Goal: Find specific page/section: Find specific page/section

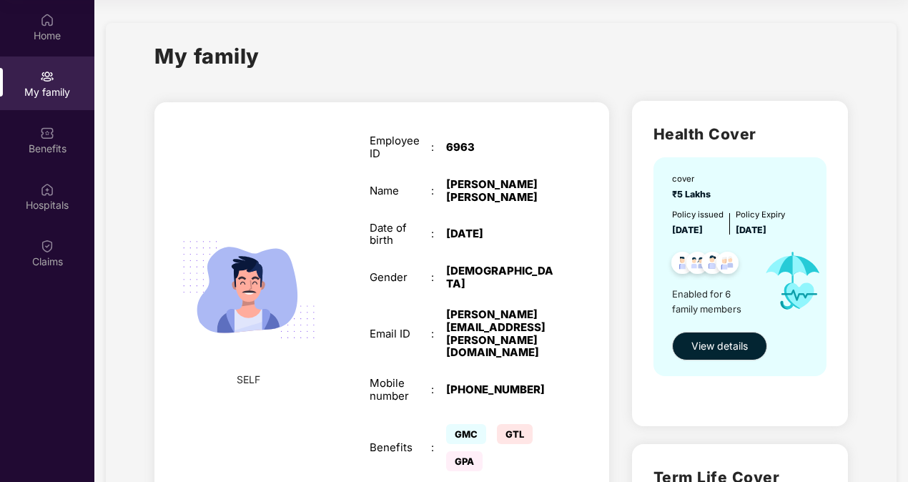
scroll to position [1251, 0]
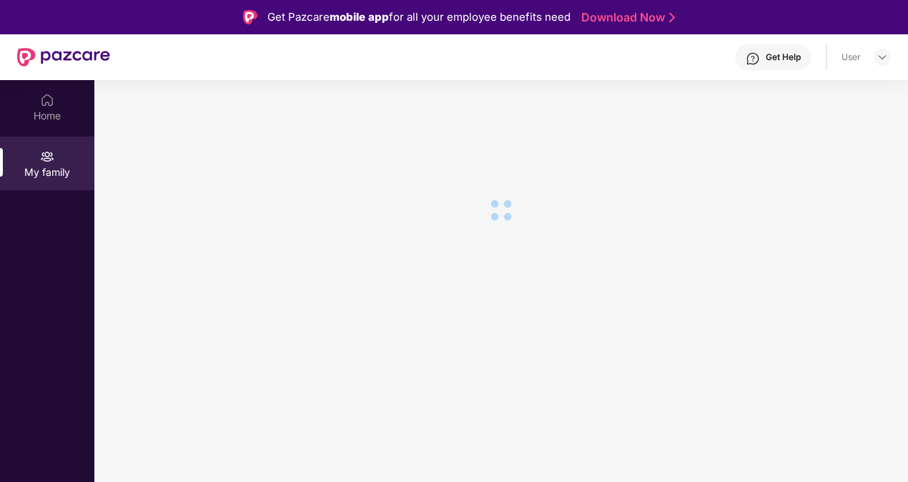
scroll to position [80, 0]
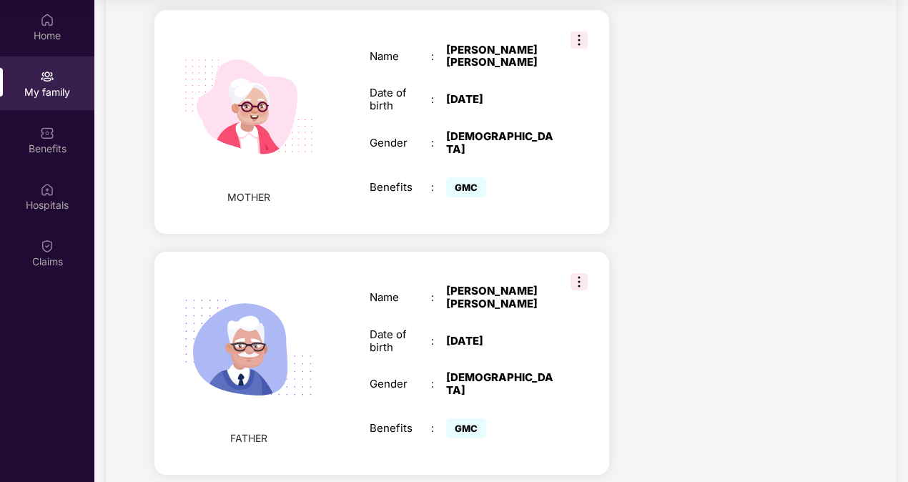
scroll to position [1251, 0]
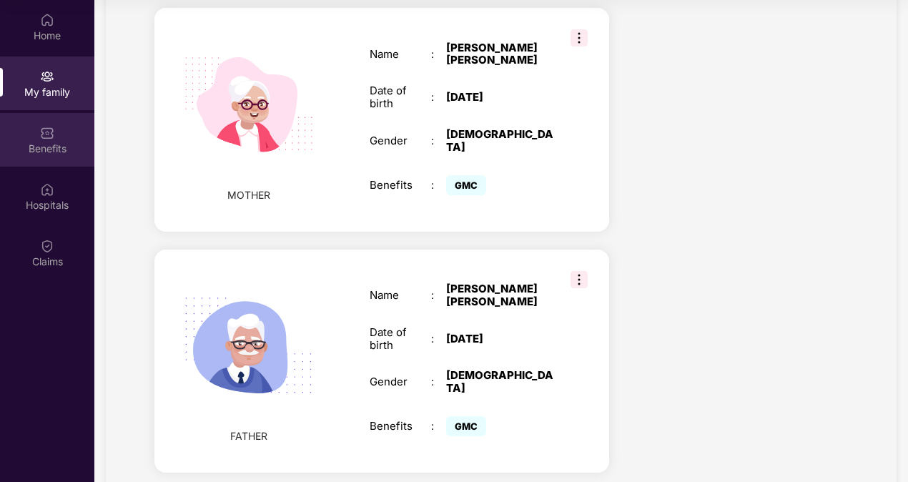
click at [52, 134] on img at bounding box center [47, 133] width 14 height 14
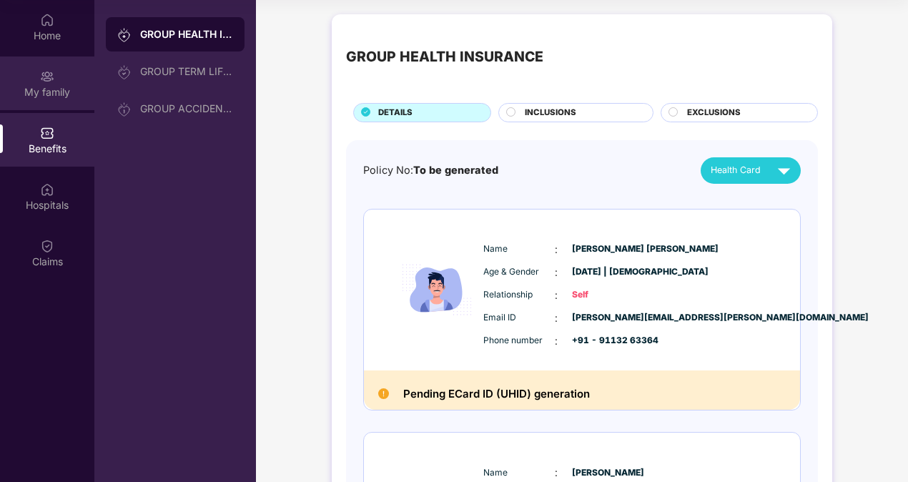
click at [44, 93] on div "My family" at bounding box center [47, 92] width 94 height 14
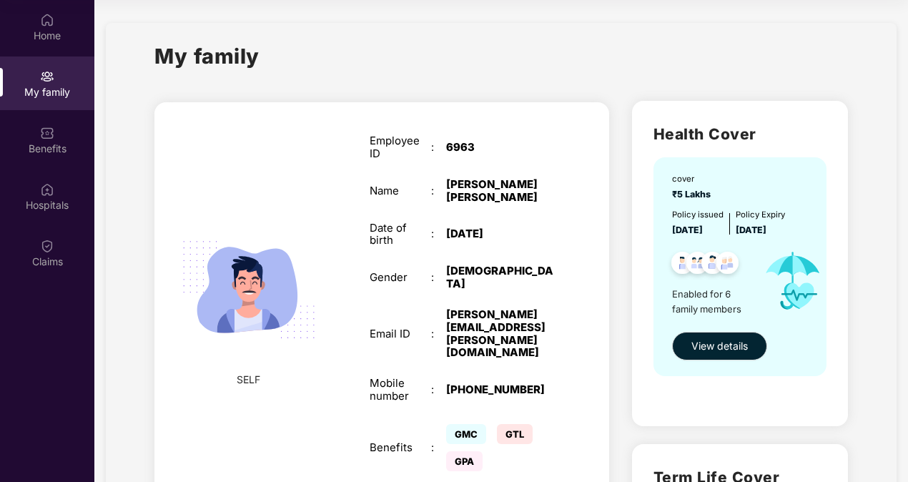
click at [581, 56] on div "My family" at bounding box center [501, 64] width 694 height 49
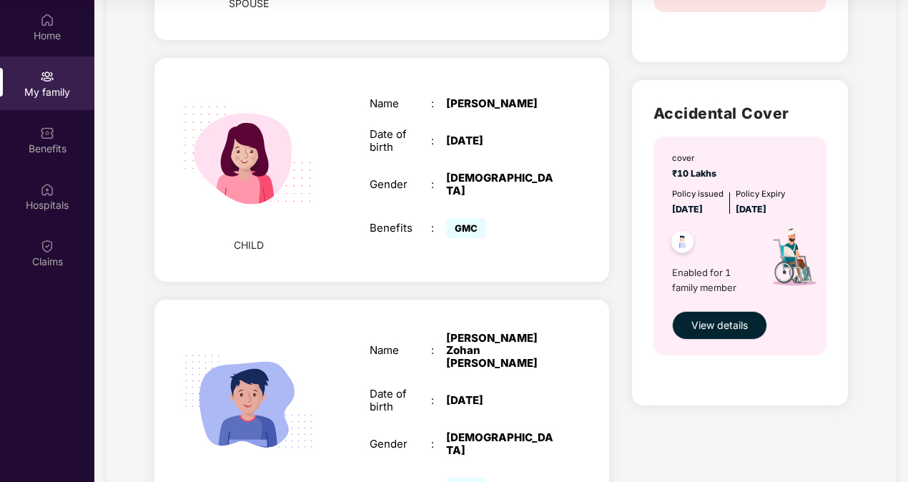
scroll to position [679, 0]
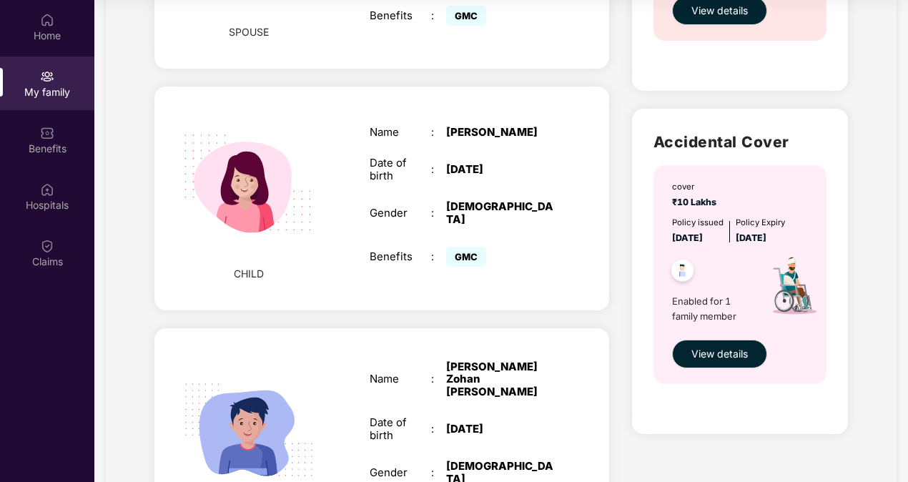
click at [548, 184] on div "Name : Shaik Mirha Date of birth : 03 Mar 2023 Gender : FEMALE Benefits : GMC" at bounding box center [461, 198] width 213 height 180
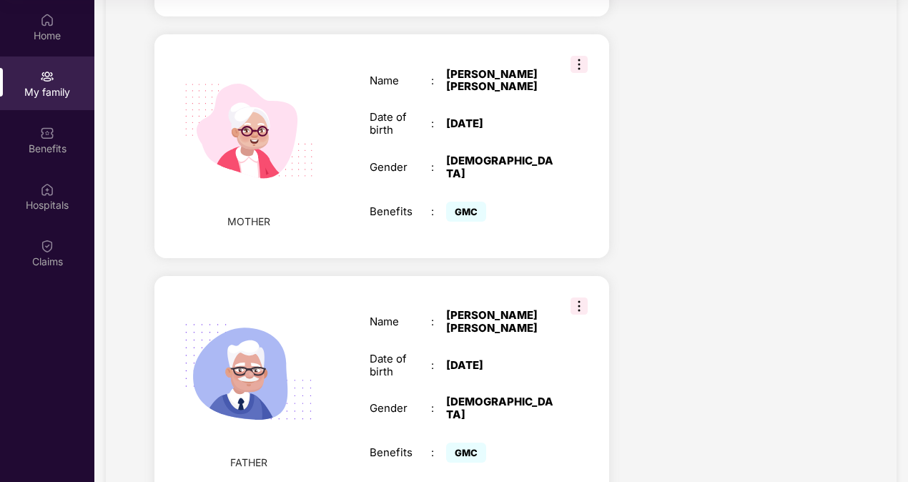
scroll to position [1223, 0]
